Goal: Task Accomplishment & Management: Use online tool/utility

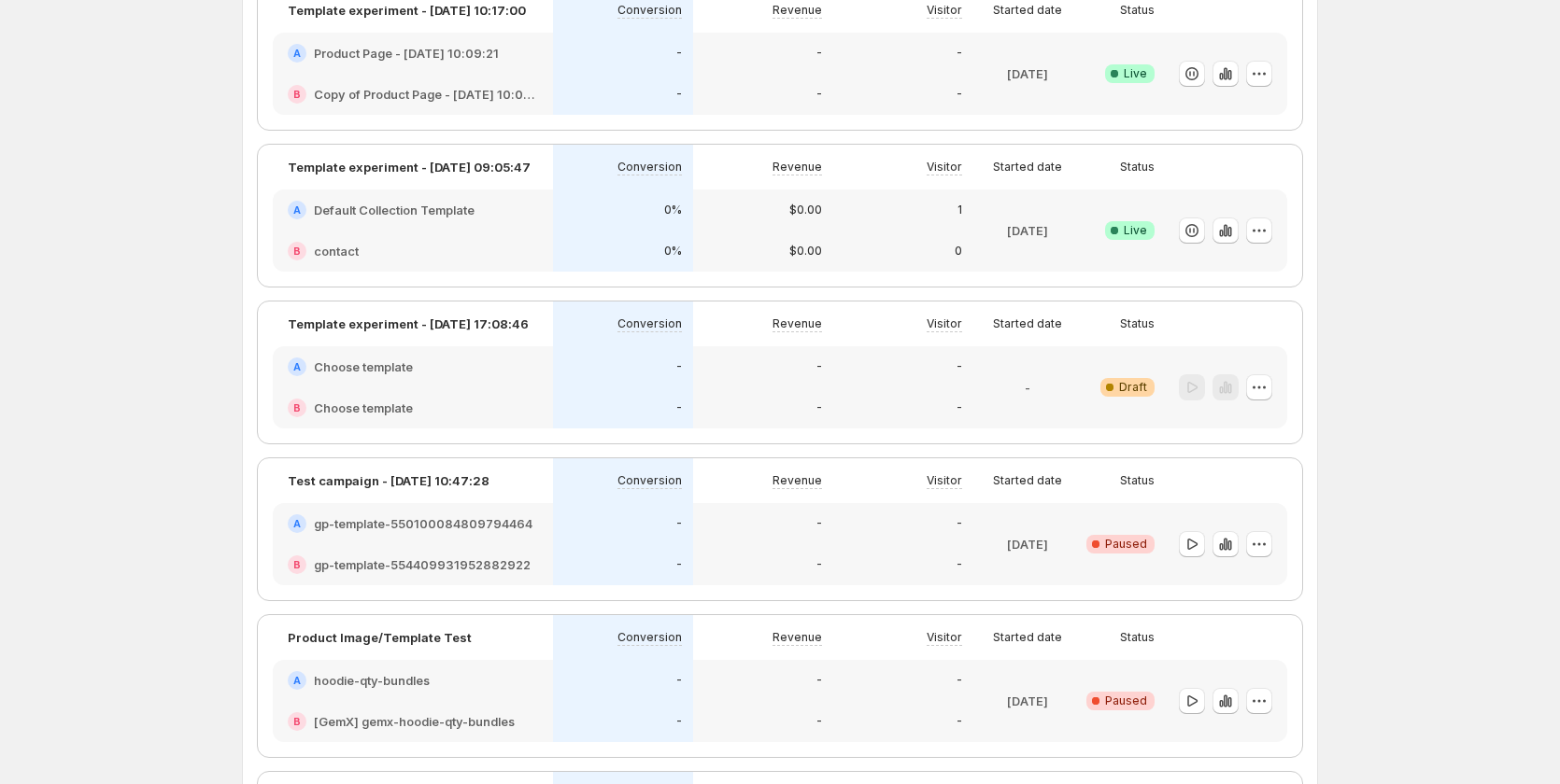
scroll to position [88, 0]
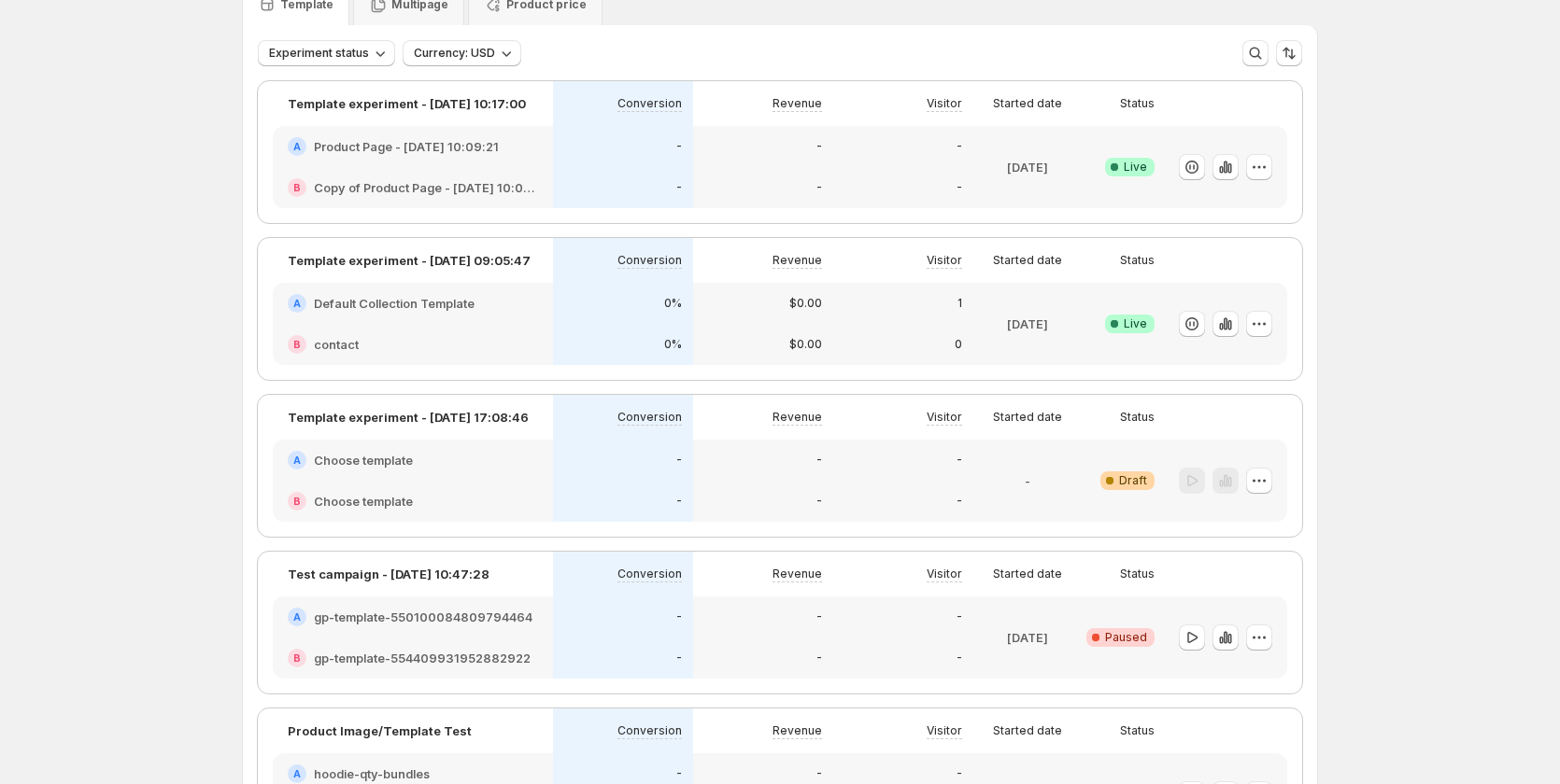
click at [488, 176] on div "B Copy of Product Page - [DATE] 10:09:21" at bounding box center [412, 188] width 280 height 42
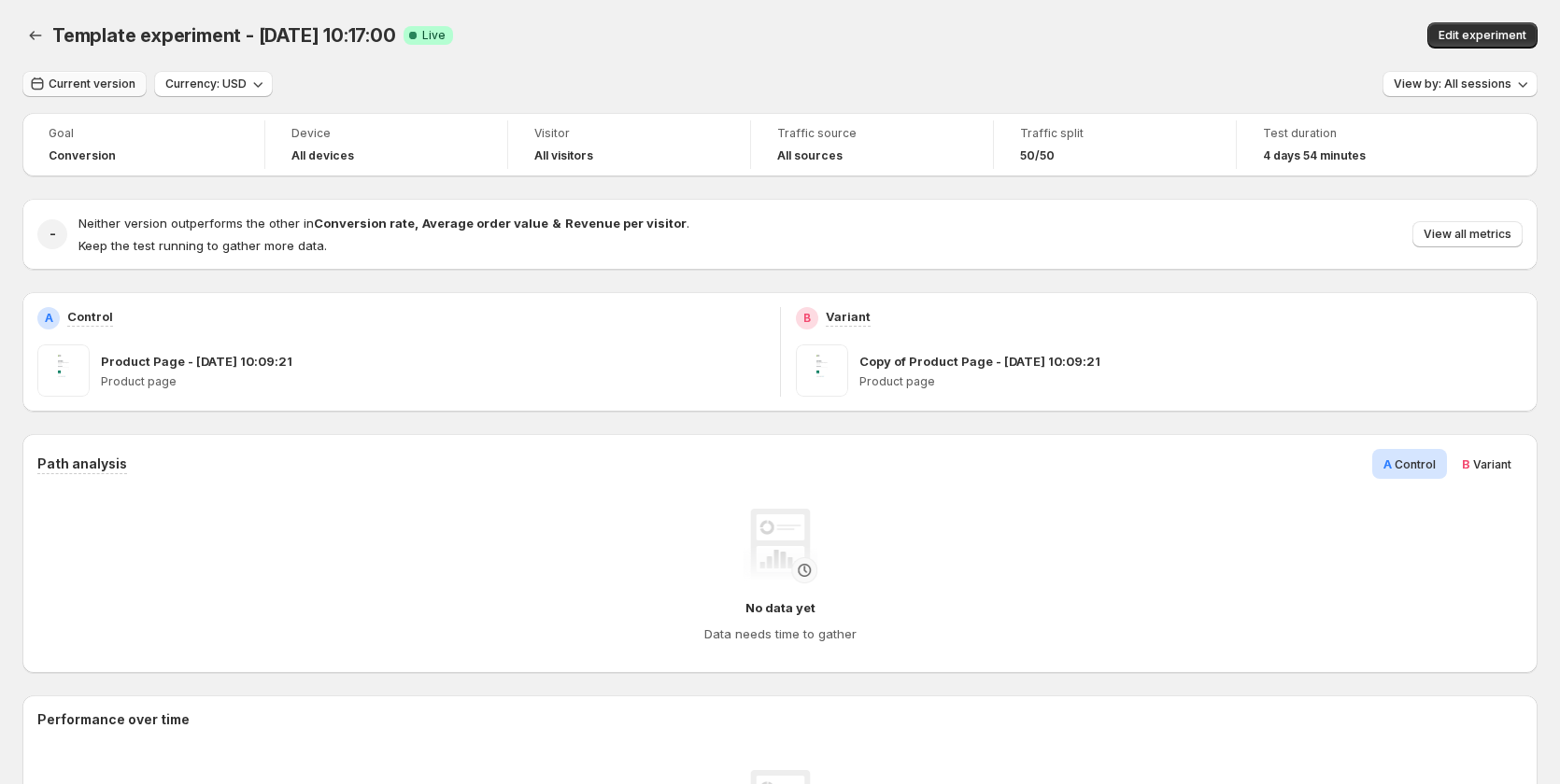
click at [88, 80] on span "Current version" at bounding box center [92, 84] width 87 height 15
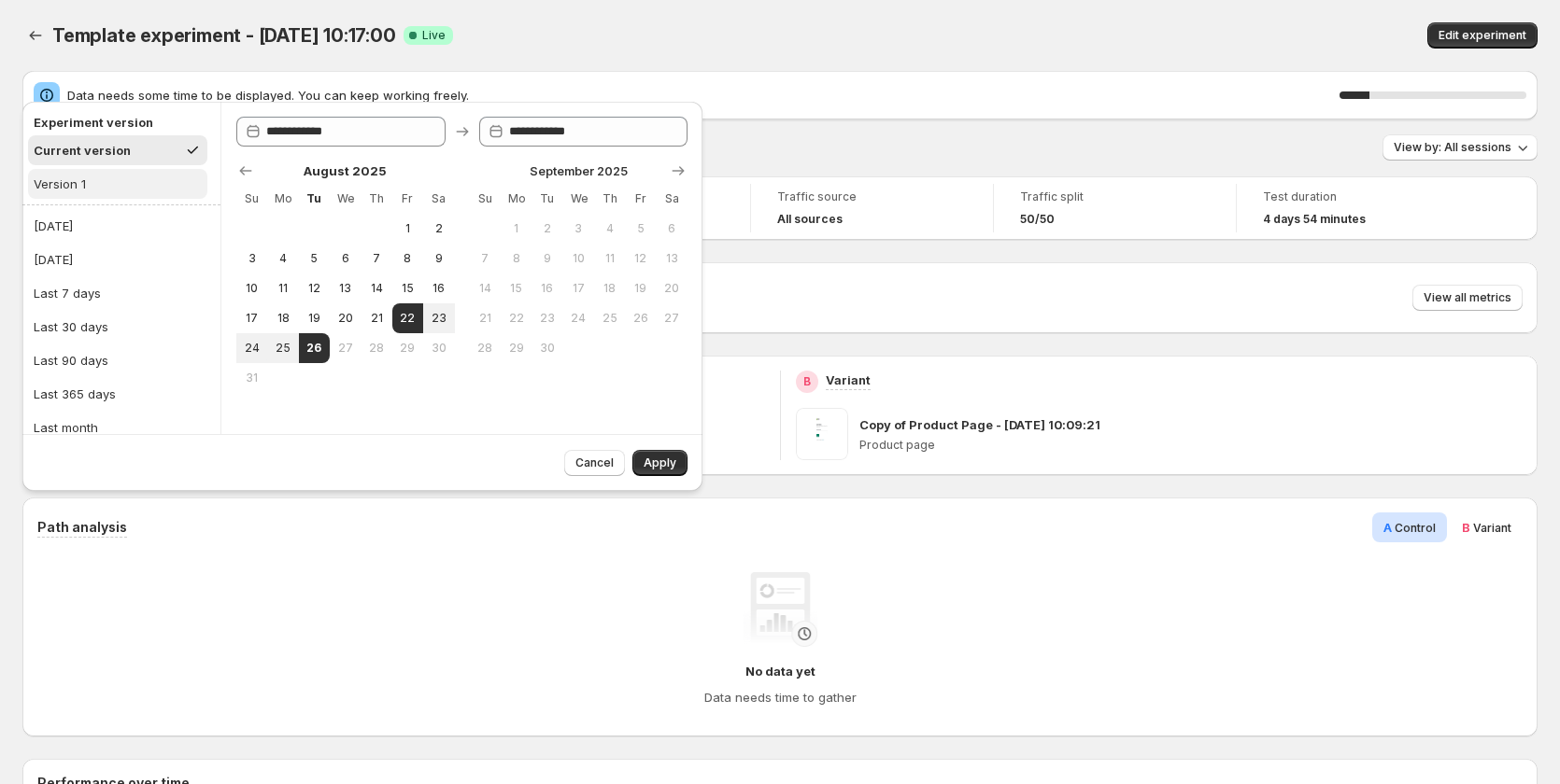
click at [112, 189] on button "Version 1" at bounding box center [118, 184] width 179 height 30
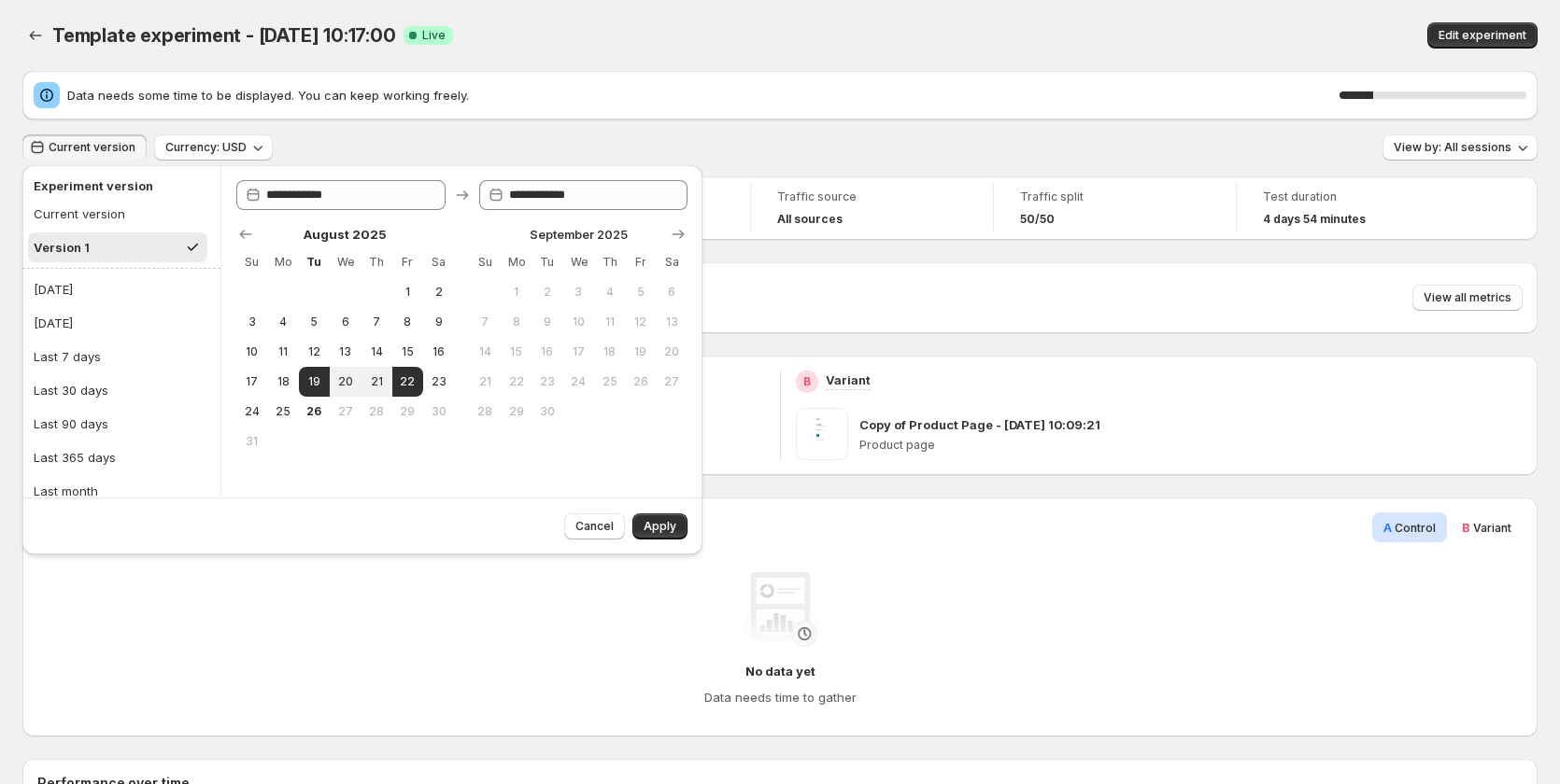
type input "**********"
click at [662, 520] on span "Apply" at bounding box center [660, 526] width 33 height 15
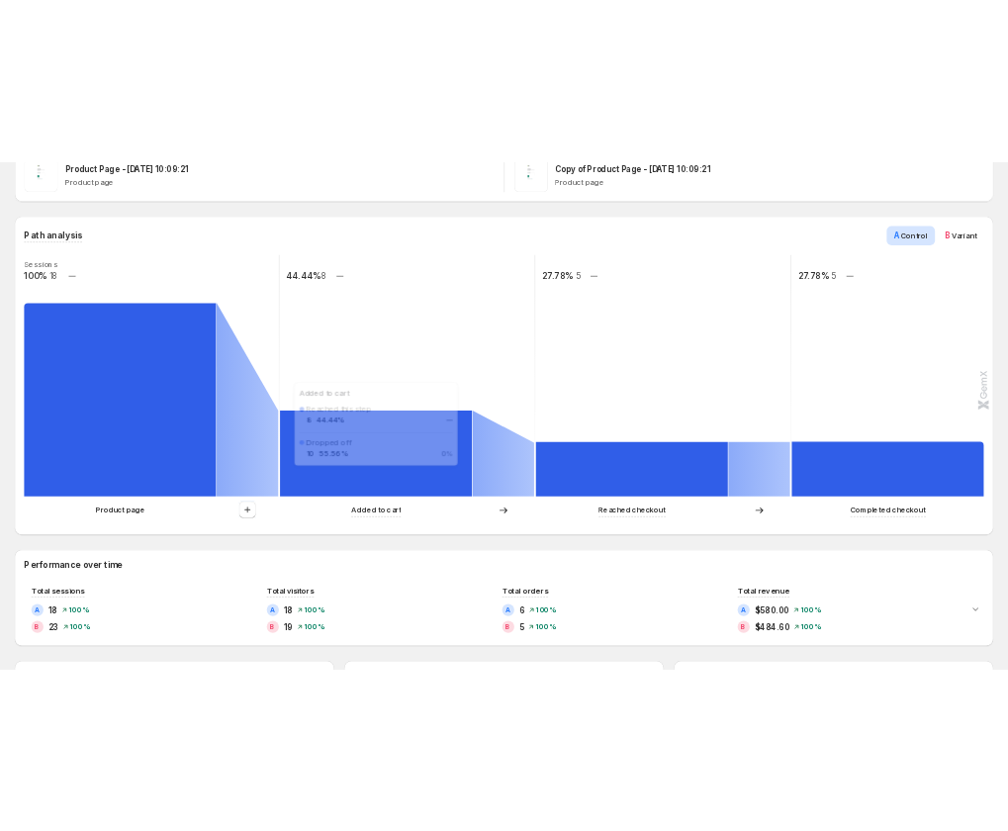
scroll to position [495, 0]
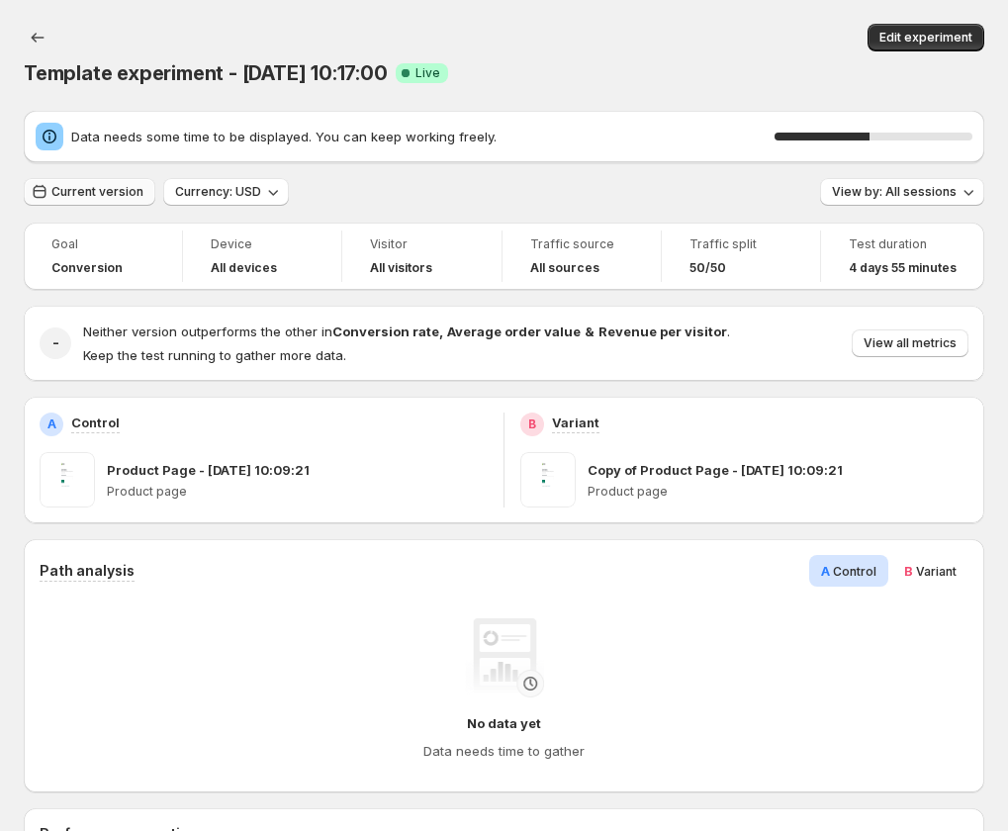
click at [70, 192] on span "Current version" at bounding box center [97, 192] width 92 height 16
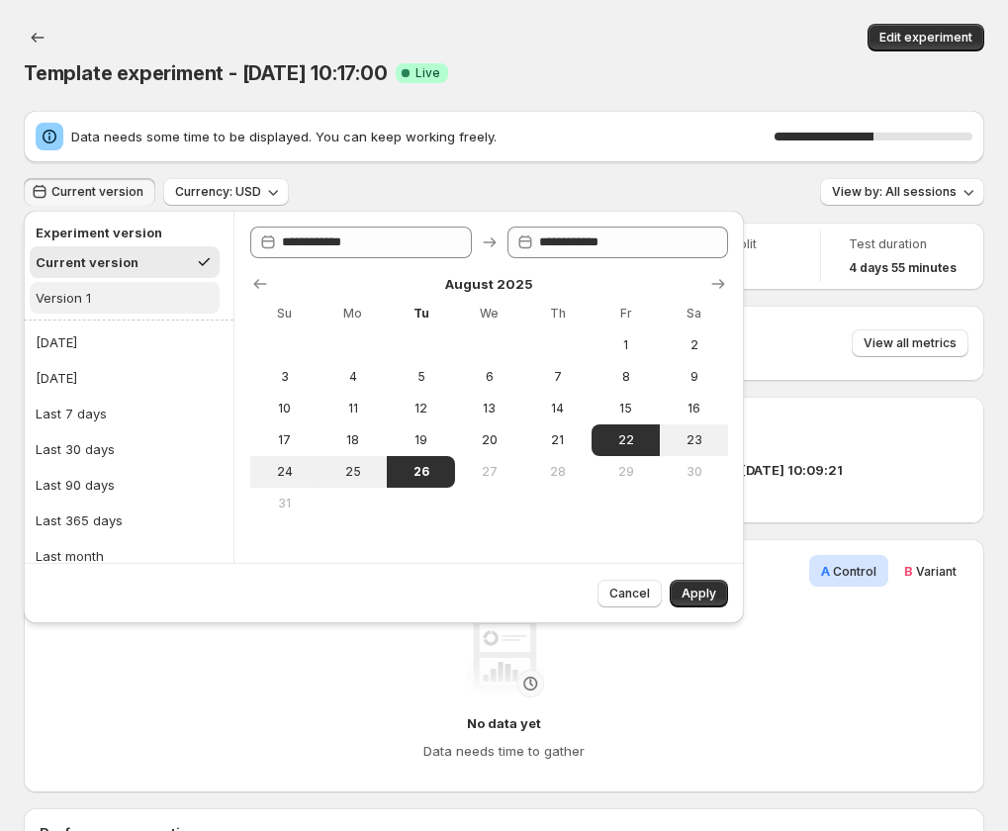
click at [126, 294] on button "Version 1" at bounding box center [125, 298] width 190 height 32
type input "**********"
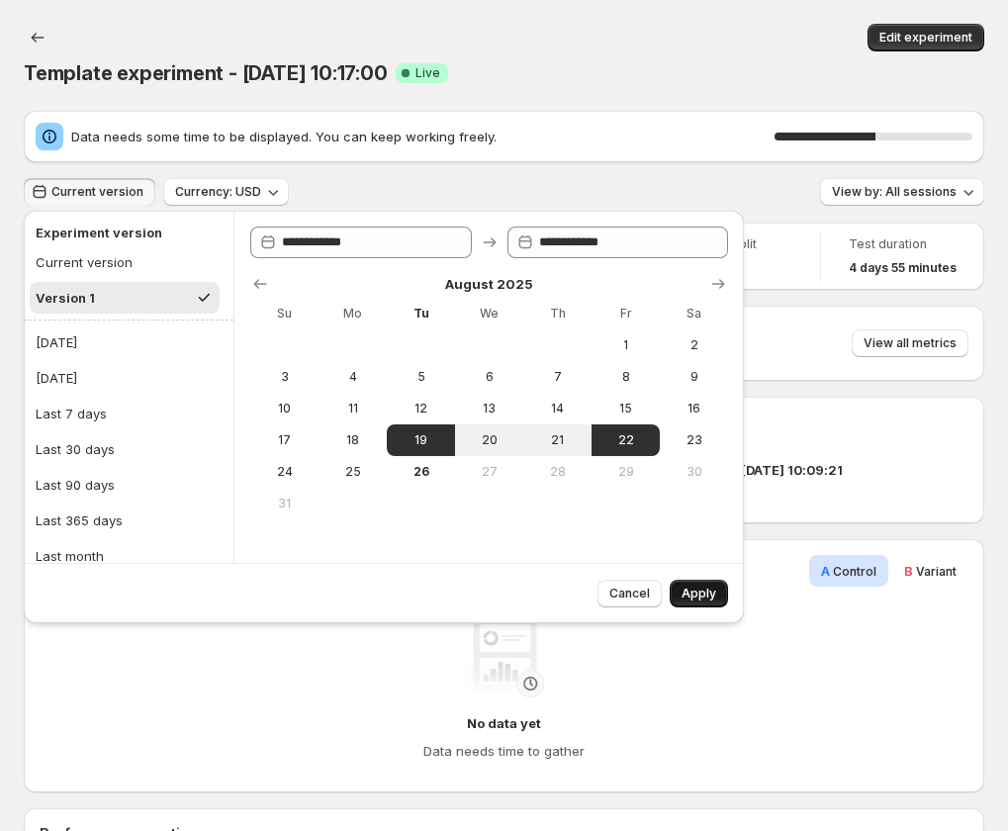
click at [704, 592] on span "Apply" at bounding box center [699, 594] width 35 height 16
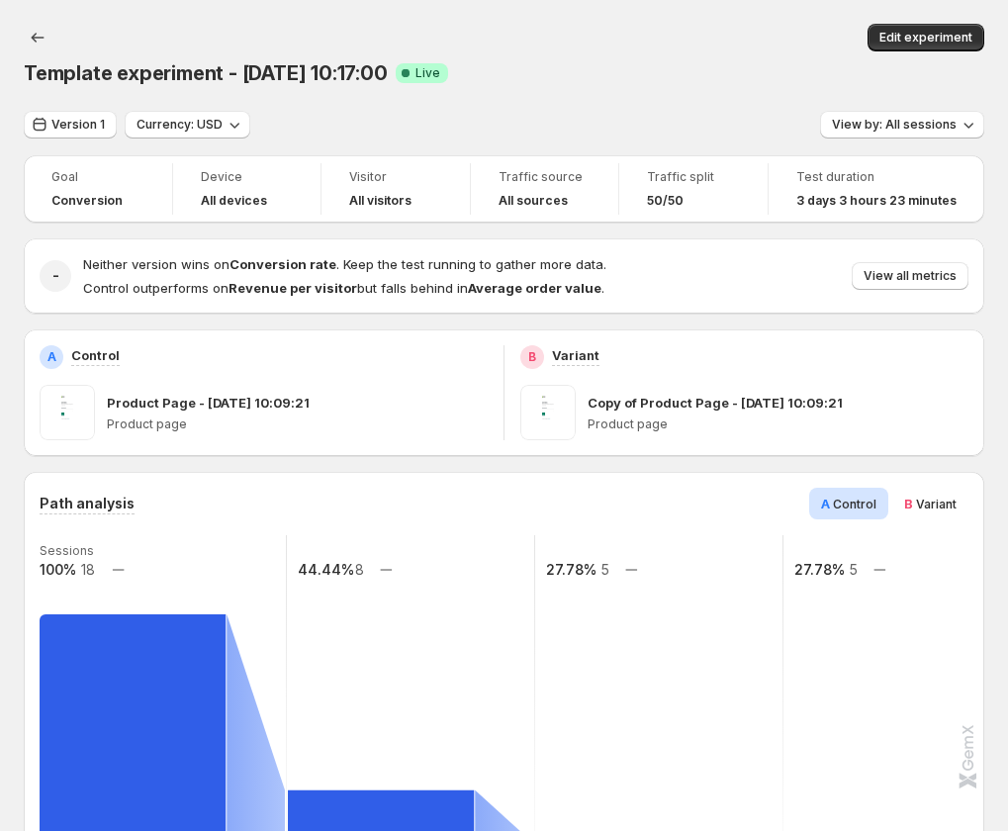
click at [913, 499] on span "B" at bounding box center [908, 504] width 9 height 16
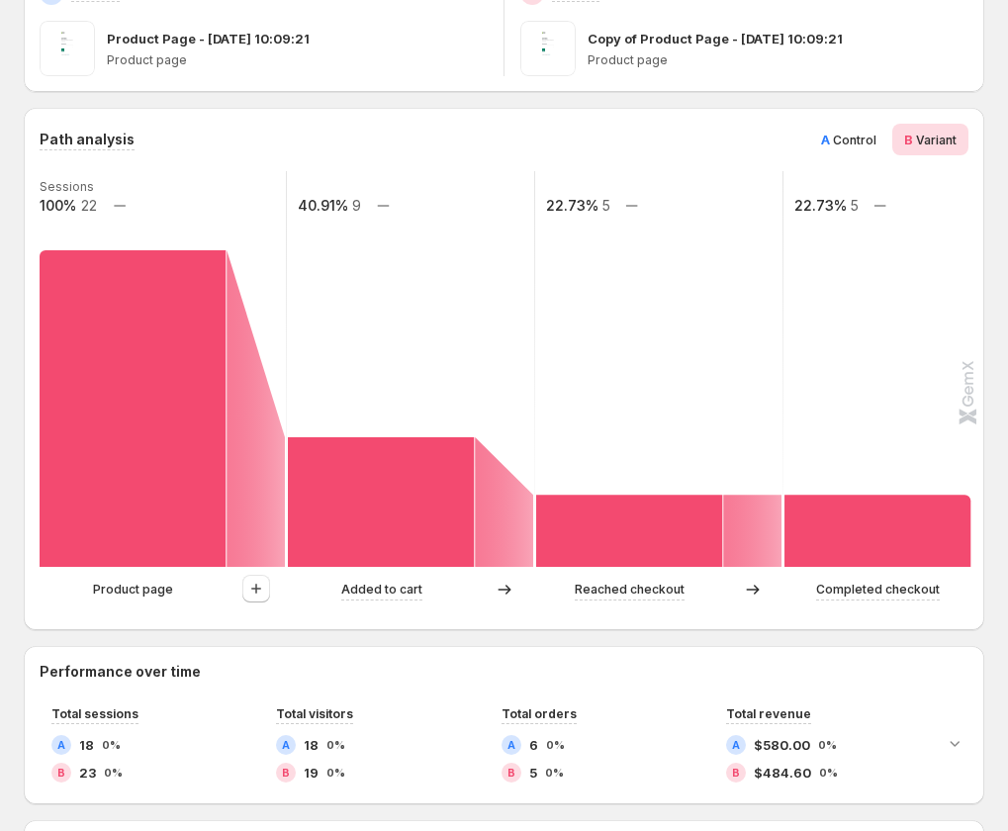
scroll to position [396, 0]
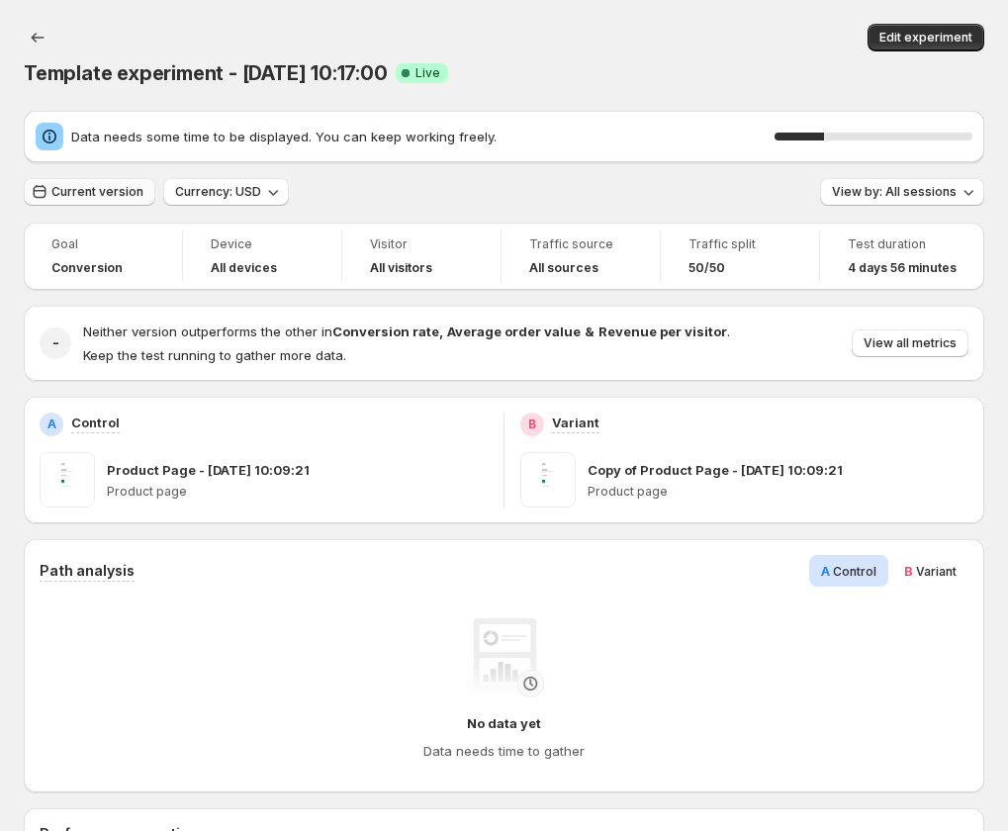
click at [108, 194] on span "Current version" at bounding box center [97, 192] width 92 height 16
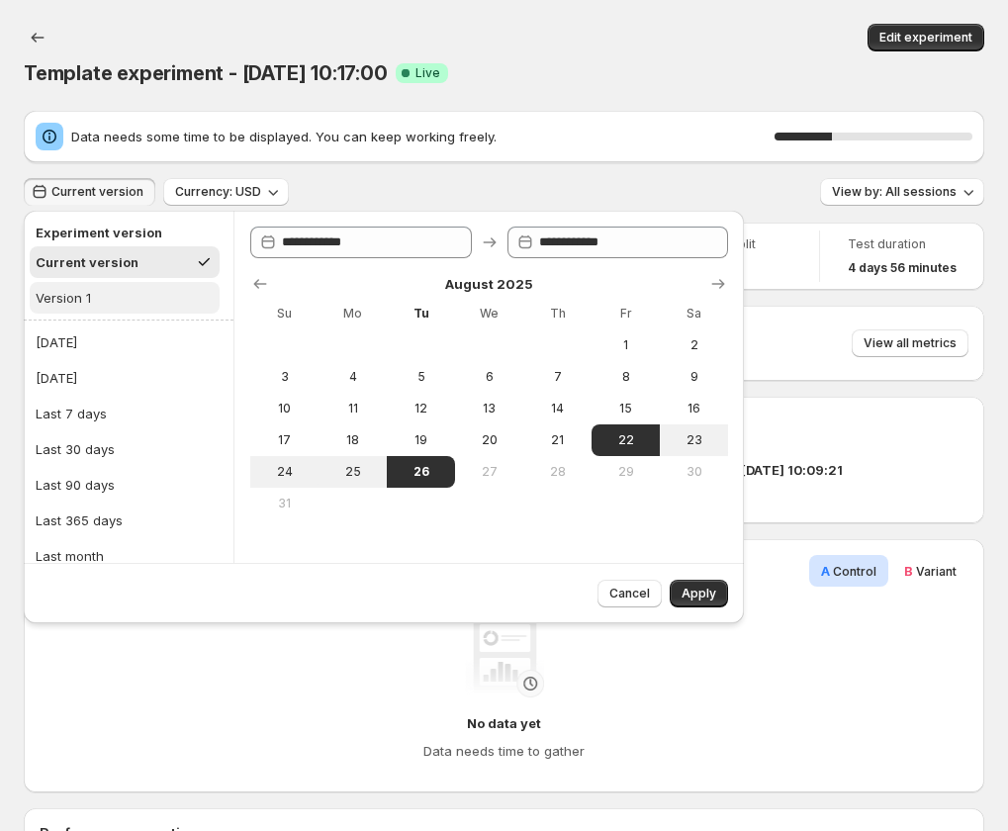
click at [124, 299] on button "Version 1" at bounding box center [125, 298] width 190 height 32
type input "**********"
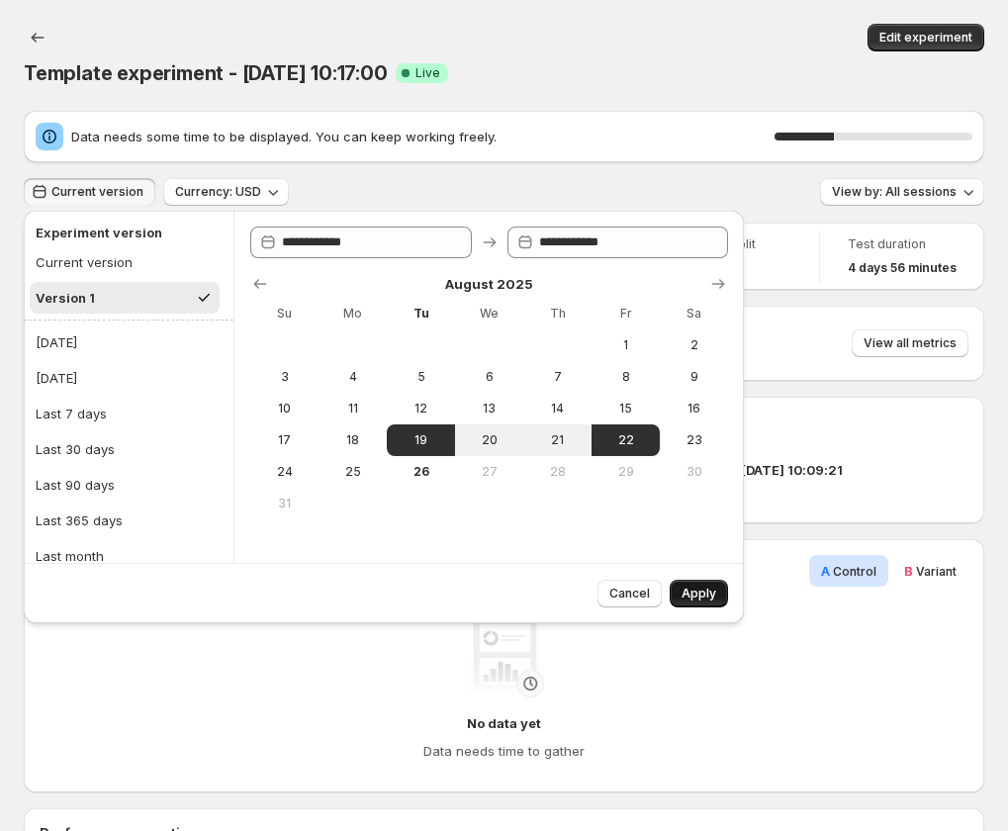
click at [711, 594] on span "Apply" at bounding box center [699, 594] width 35 height 16
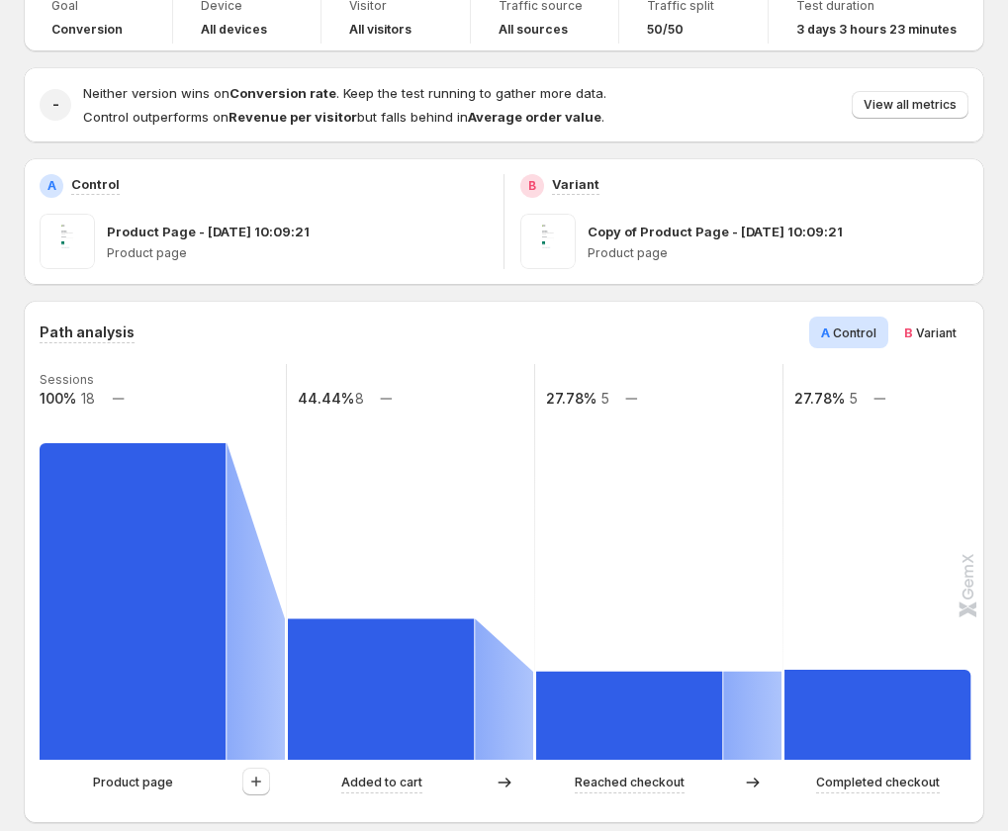
scroll to position [198, 0]
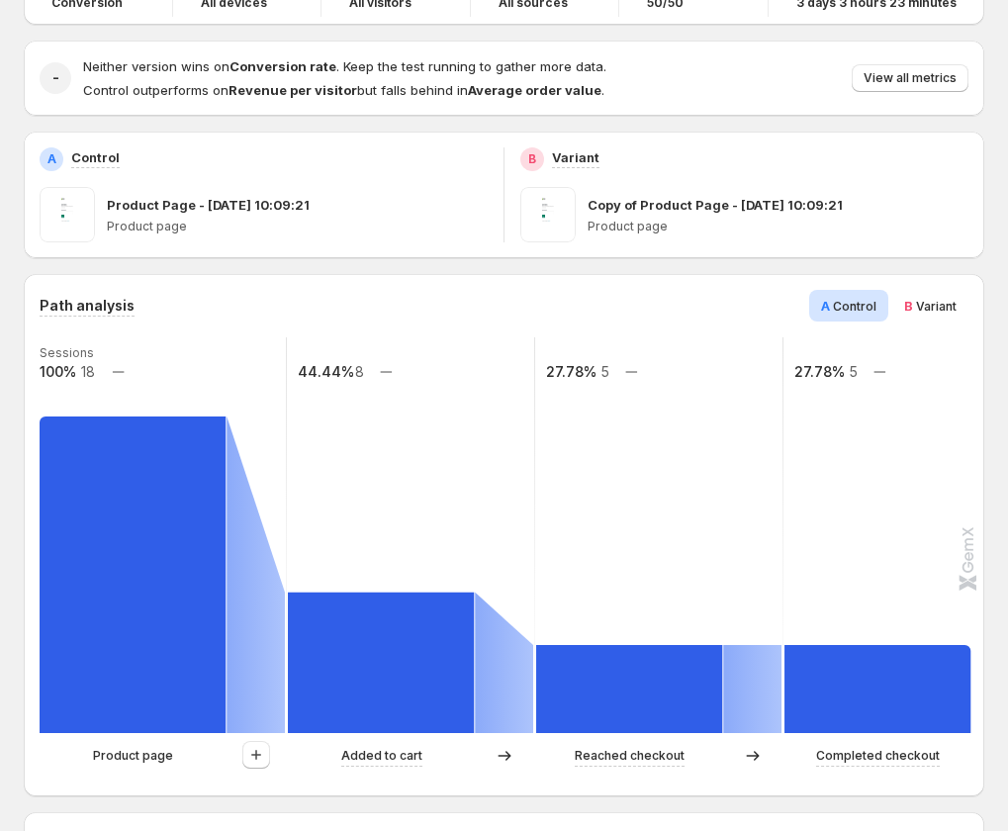
click at [945, 317] on div "B Variant" at bounding box center [931, 306] width 76 height 32
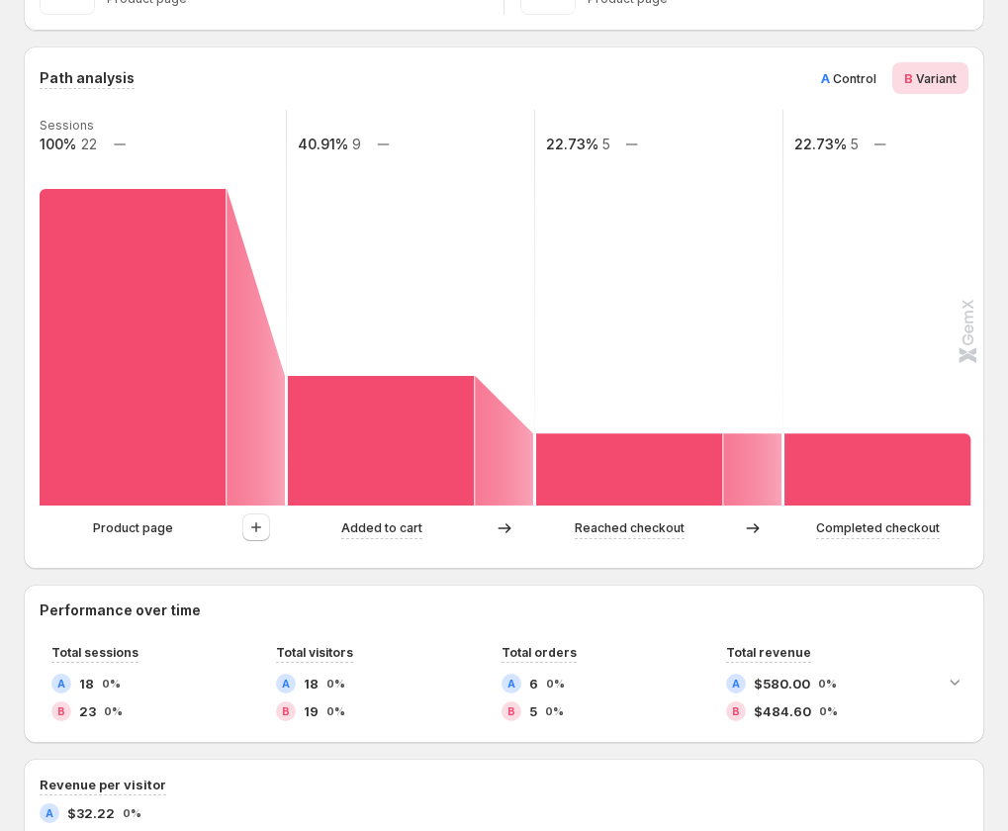
scroll to position [396, 0]
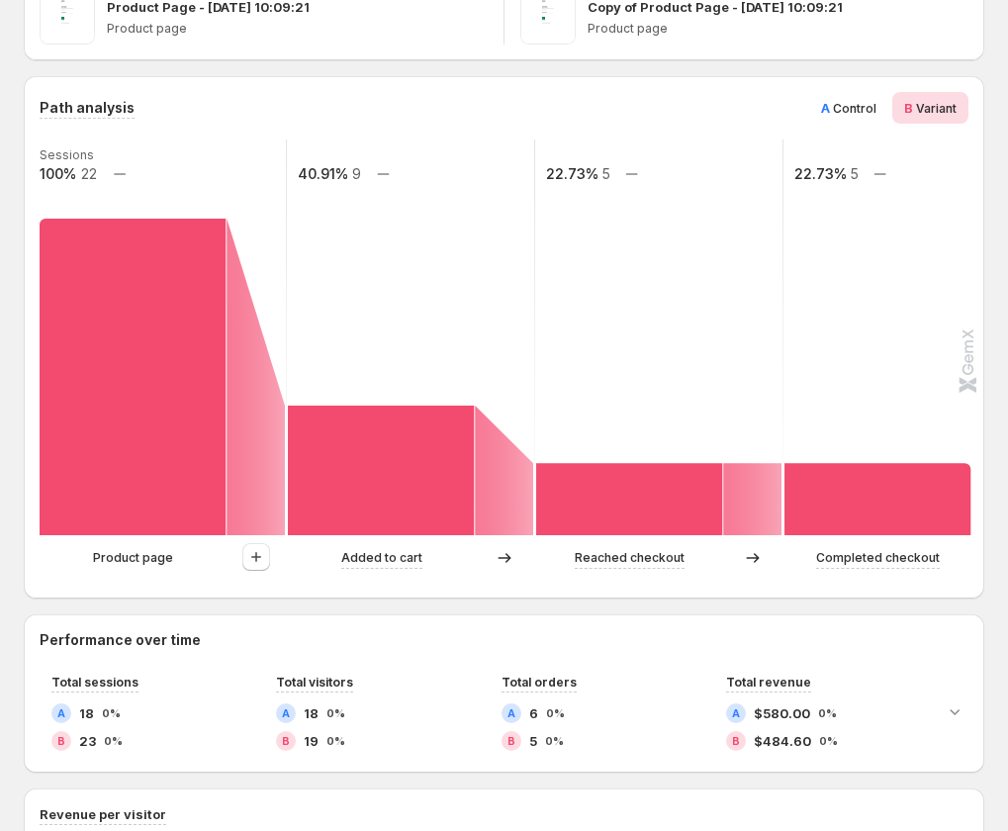
click at [864, 114] on span "Control" at bounding box center [855, 108] width 44 height 15
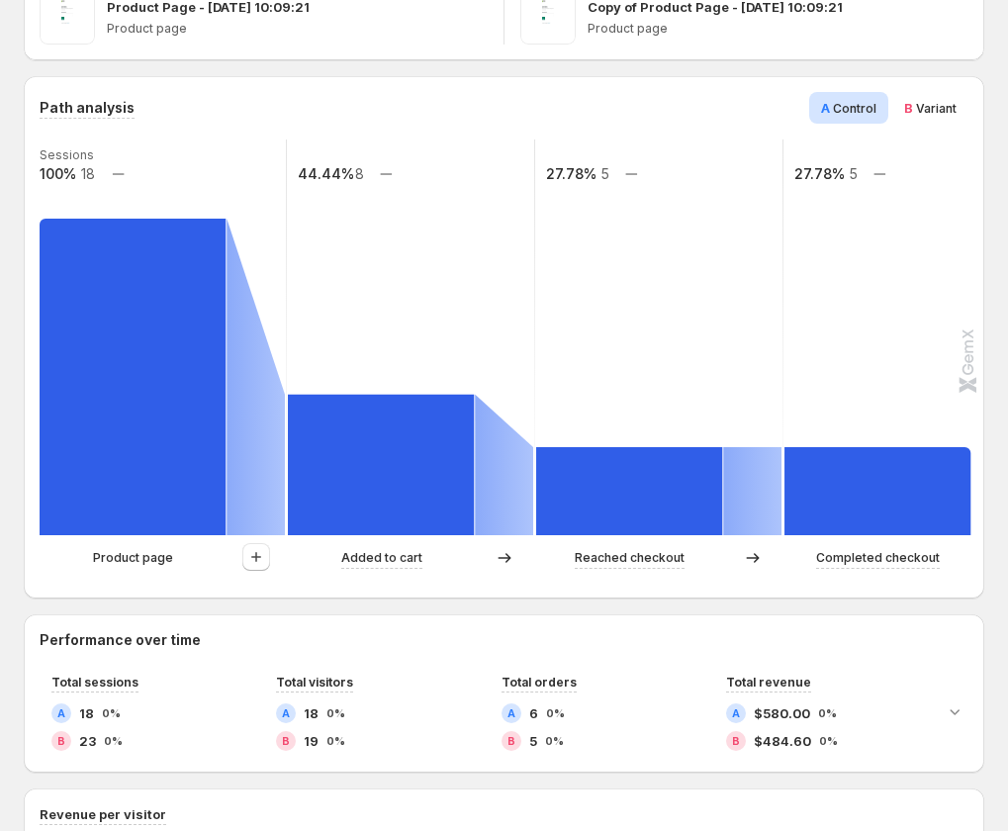
click at [929, 111] on span "Variant" at bounding box center [936, 108] width 41 height 15
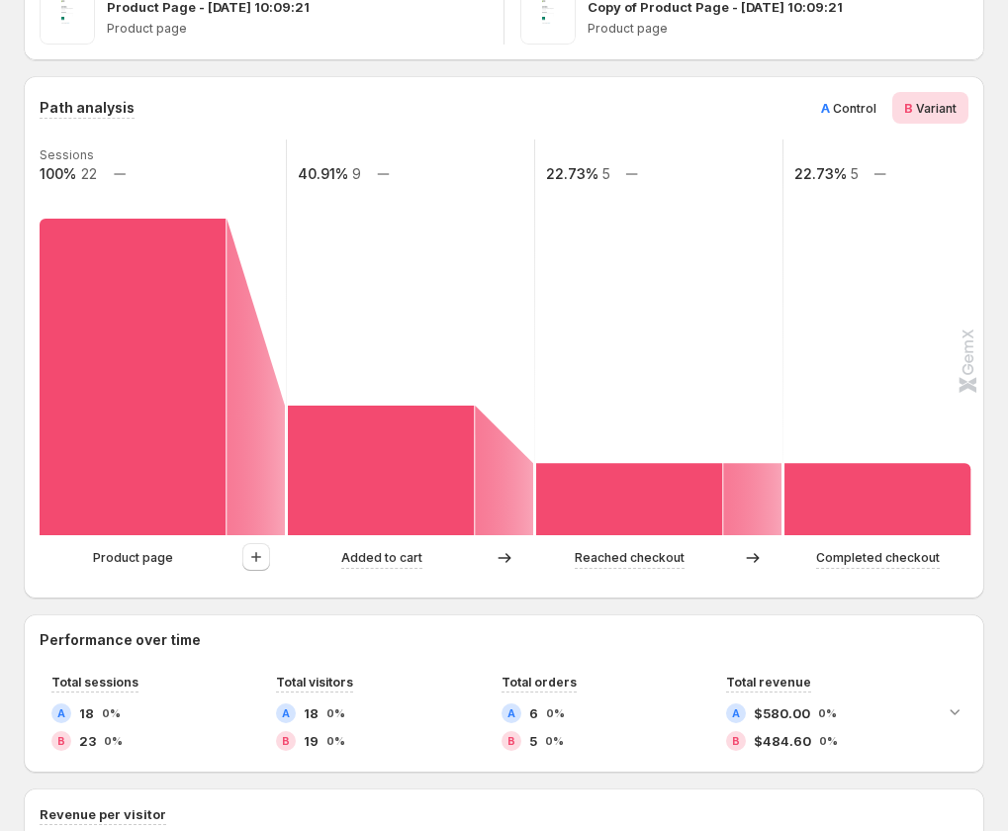
click at [850, 116] on span "A Control" at bounding box center [848, 108] width 55 height 20
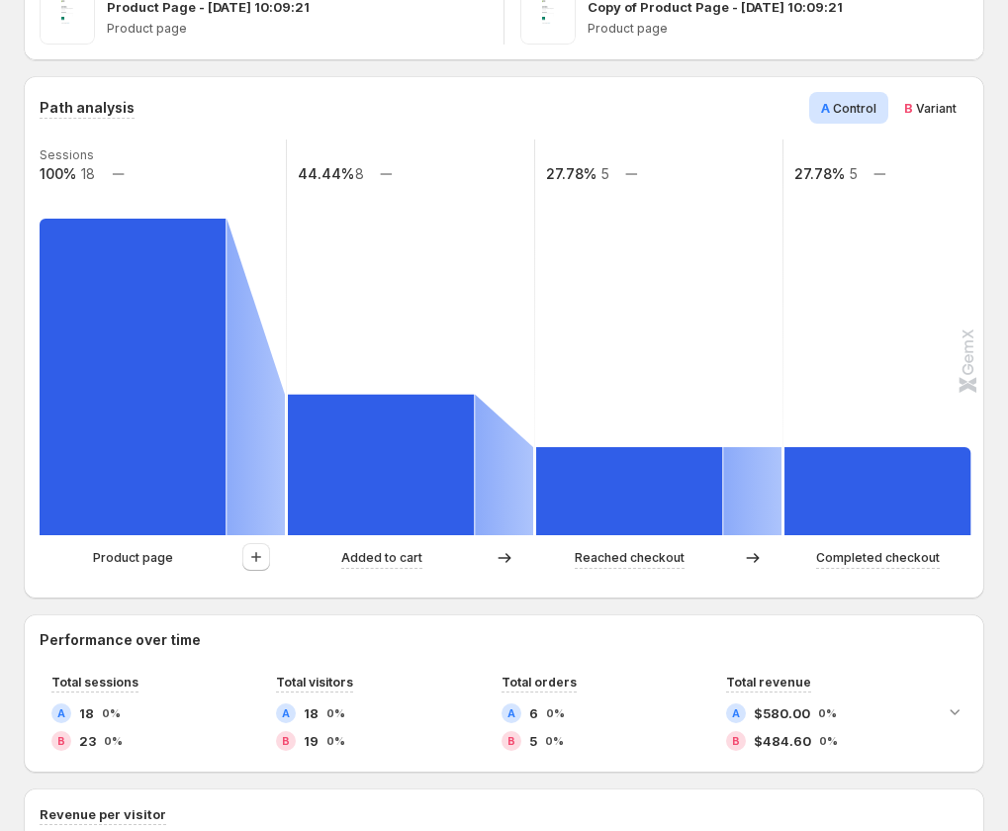
click at [940, 114] on span "Variant" at bounding box center [936, 108] width 41 height 15
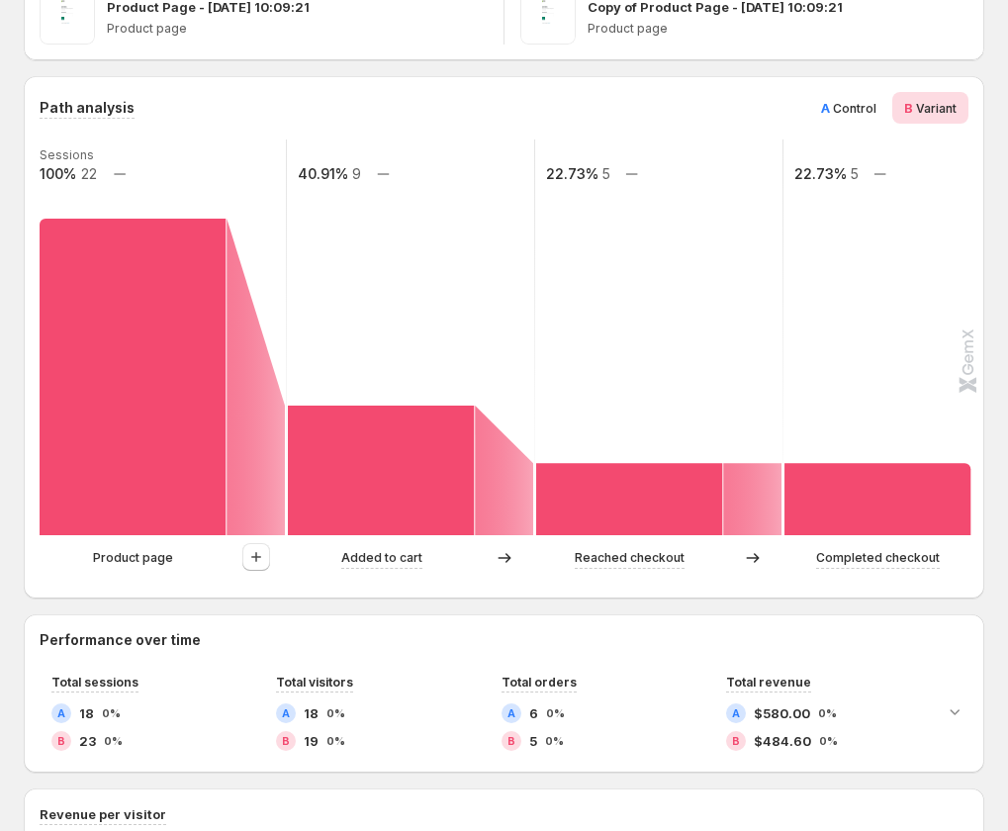
click at [877, 116] on span "A Control" at bounding box center [848, 108] width 55 height 20
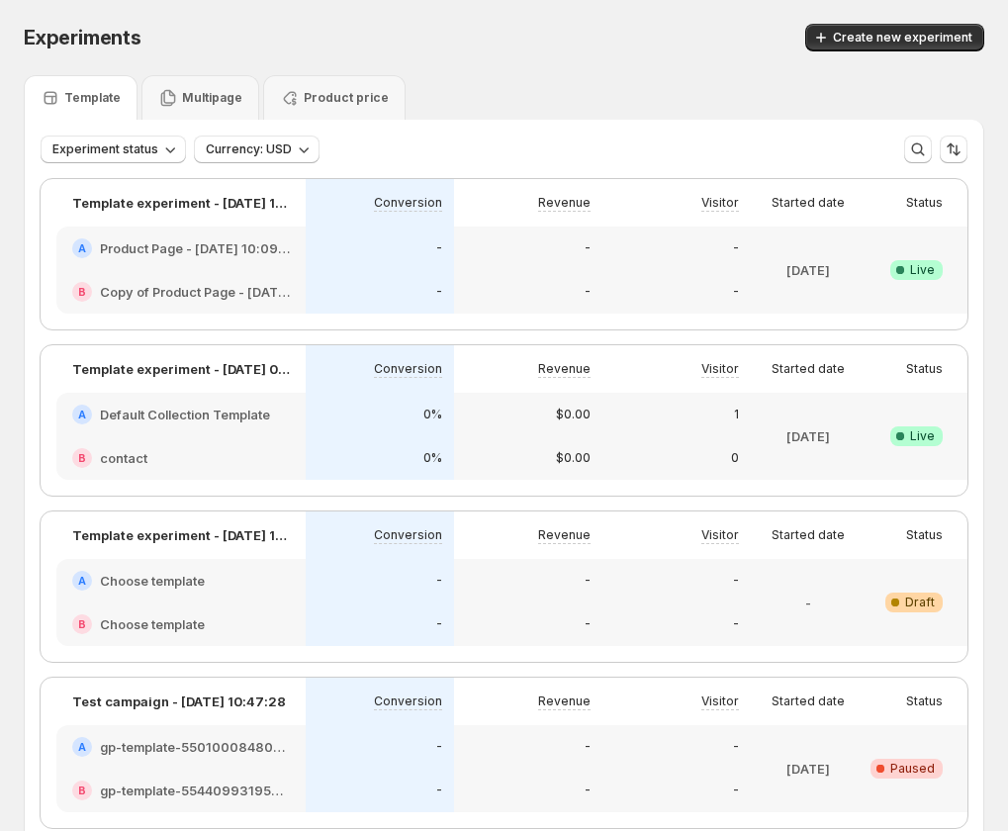
click at [260, 270] on div "B Copy of Product Page - [DATE] 10:09:21" at bounding box center [180, 292] width 249 height 44
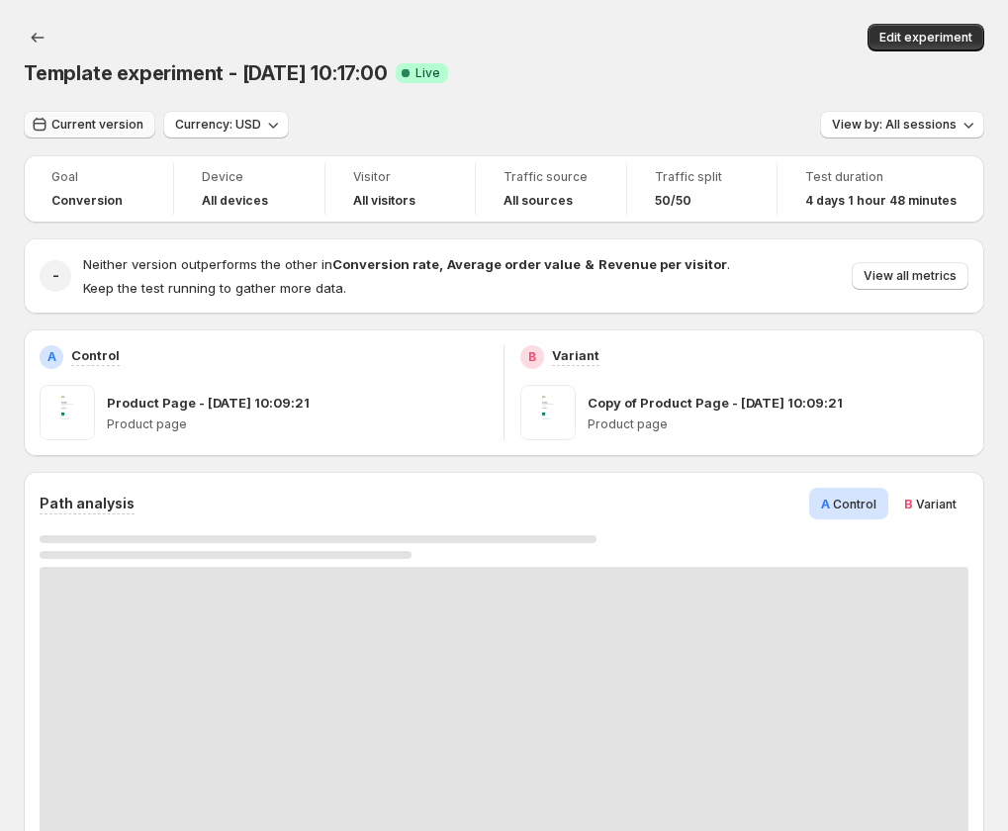
click at [122, 120] on span "Current version" at bounding box center [97, 125] width 92 height 16
